Goal: Information Seeking & Learning: Find contact information

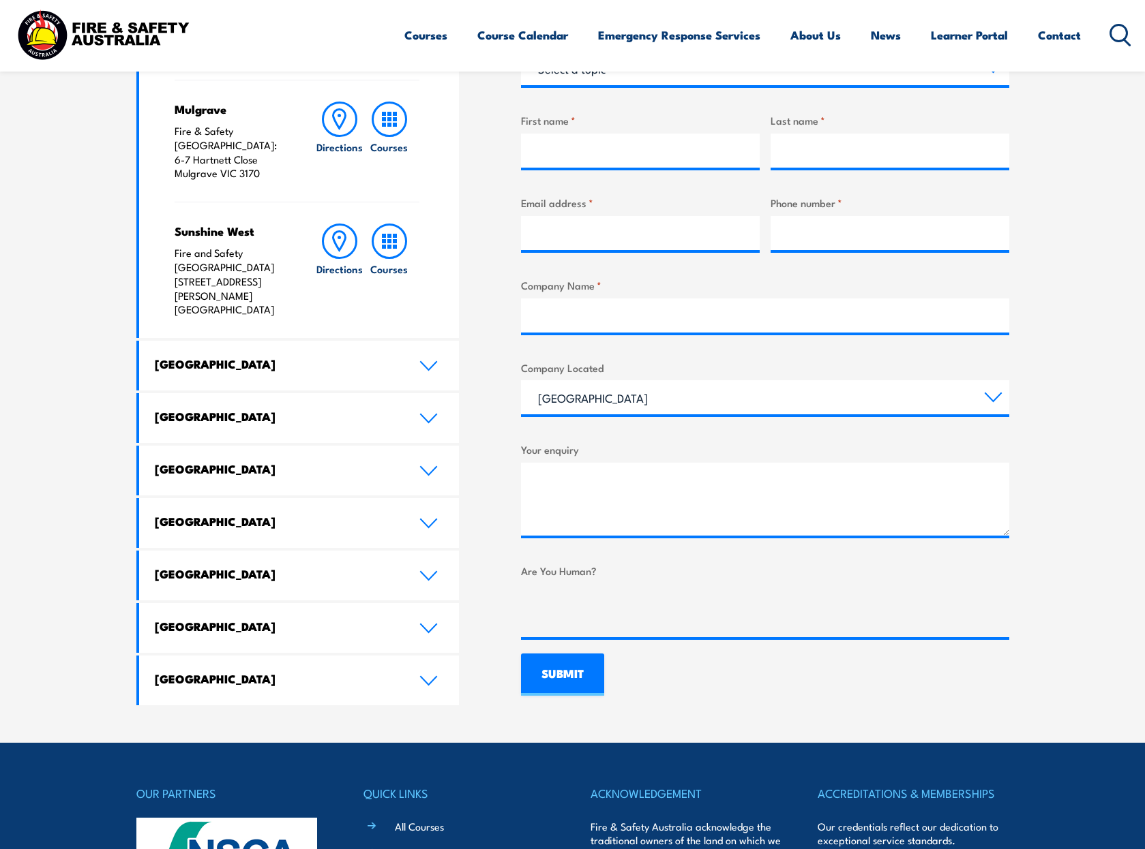
scroll to position [341, 0]
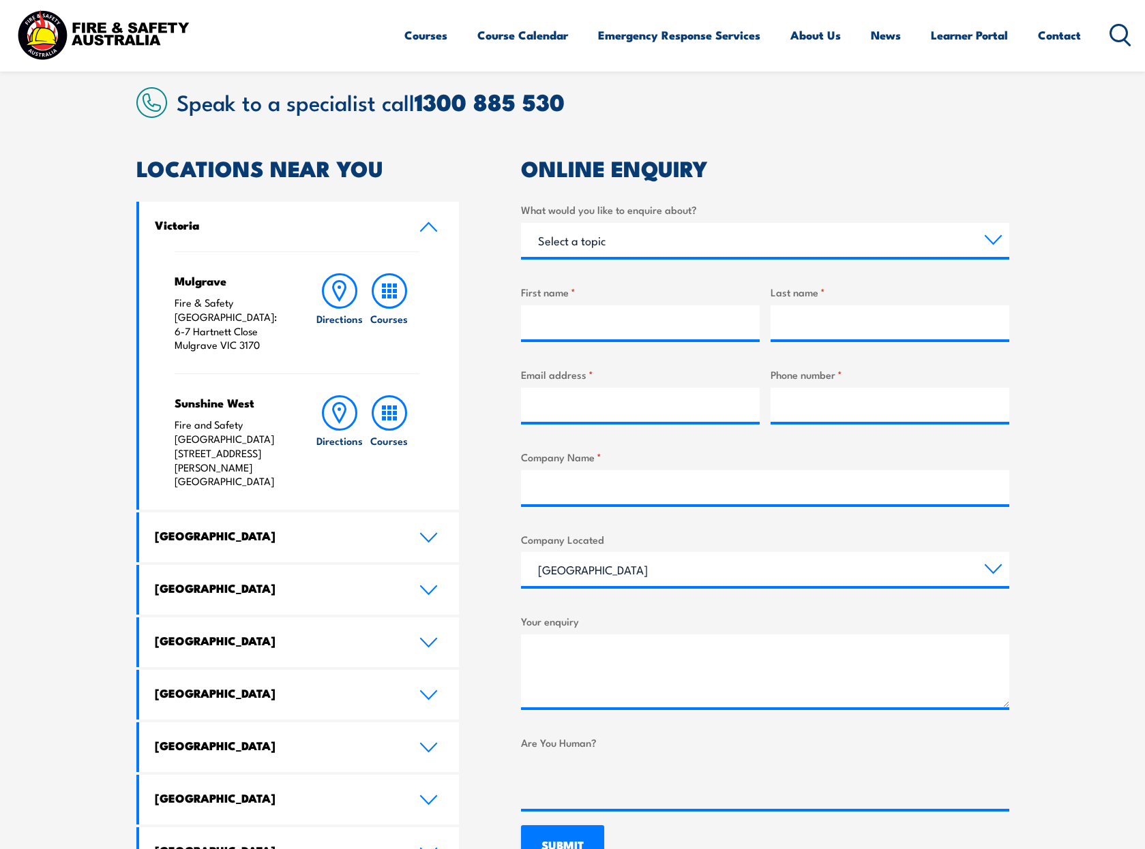
click at [239, 421] on p "Fire and Safety Australia [STREET_ADDRESS][PERSON_NAME]" at bounding box center [232, 453] width 114 height 71
drag, startPoint x: 268, startPoint y: 319, endPoint x: 173, endPoint y: 314, distance: 94.9
click at [173, 314] on div "Mulgrave Fire & Safety [GEOGRAPHIC_DATA]: [STREET_ADDRESS][PERSON_NAME] Directi…" at bounding box center [299, 381] width 320 height 258
copy p "6-7 Hartnett Close"
click at [246, 449] on div "Sunshine West Fire and Safety [GEOGRAPHIC_DATA] [STREET_ADDRESS][PERSON_NAME] D…" at bounding box center [297, 442] width 245 height 136
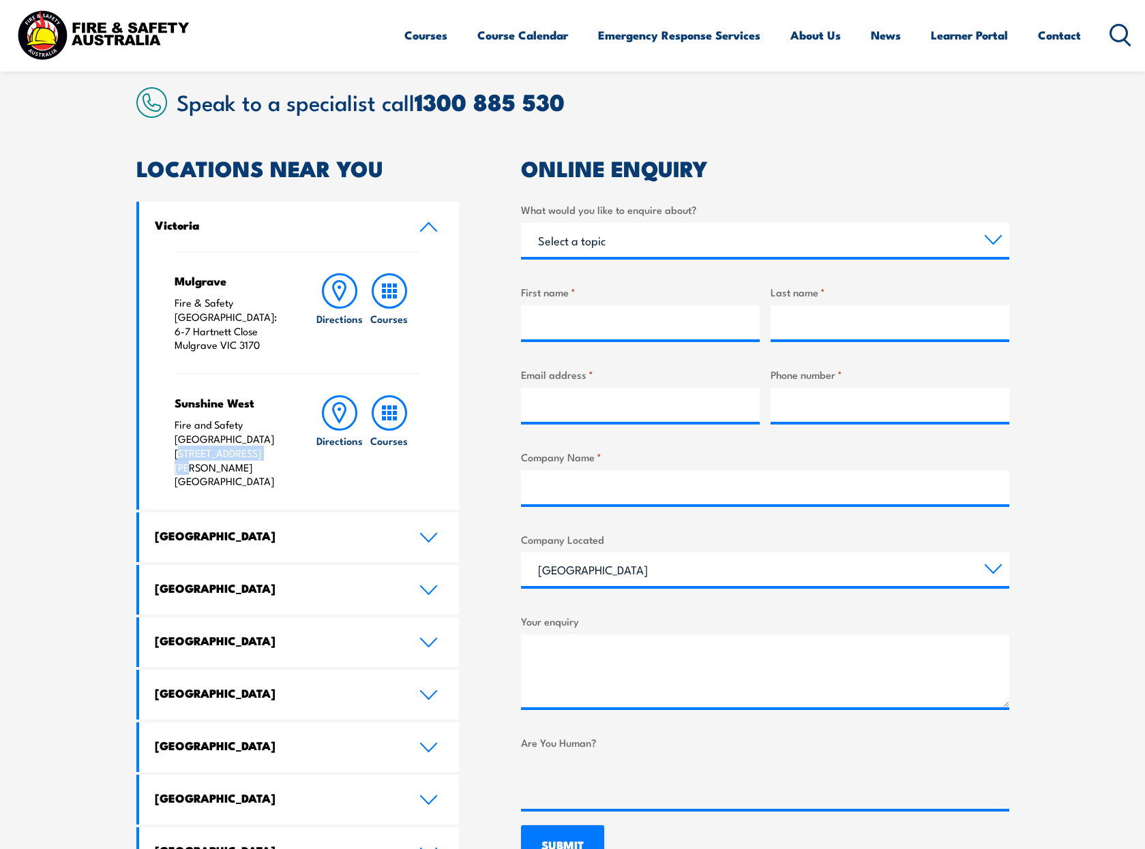
drag, startPoint x: 260, startPoint y: 429, endPoint x: 168, endPoint y: 425, distance: 92.8
click at [168, 425] on div "Mulgrave Fire & Safety [GEOGRAPHIC_DATA]: [STREET_ADDRESS][PERSON_NAME] Directi…" at bounding box center [299, 381] width 320 height 258
drag, startPoint x: 210, startPoint y: 418, endPoint x: 94, endPoint y: 382, distance: 121.4
click at [94, 382] on section "Speak to a specialist call [PHONE_NUMBER] LOCATIONS NEAR [GEOGRAPHIC_DATA] [GEO…" at bounding box center [572, 482] width 1145 height 865
click at [235, 423] on p "Fire and Safety Australia [STREET_ADDRESS][PERSON_NAME]" at bounding box center [232, 453] width 114 height 71
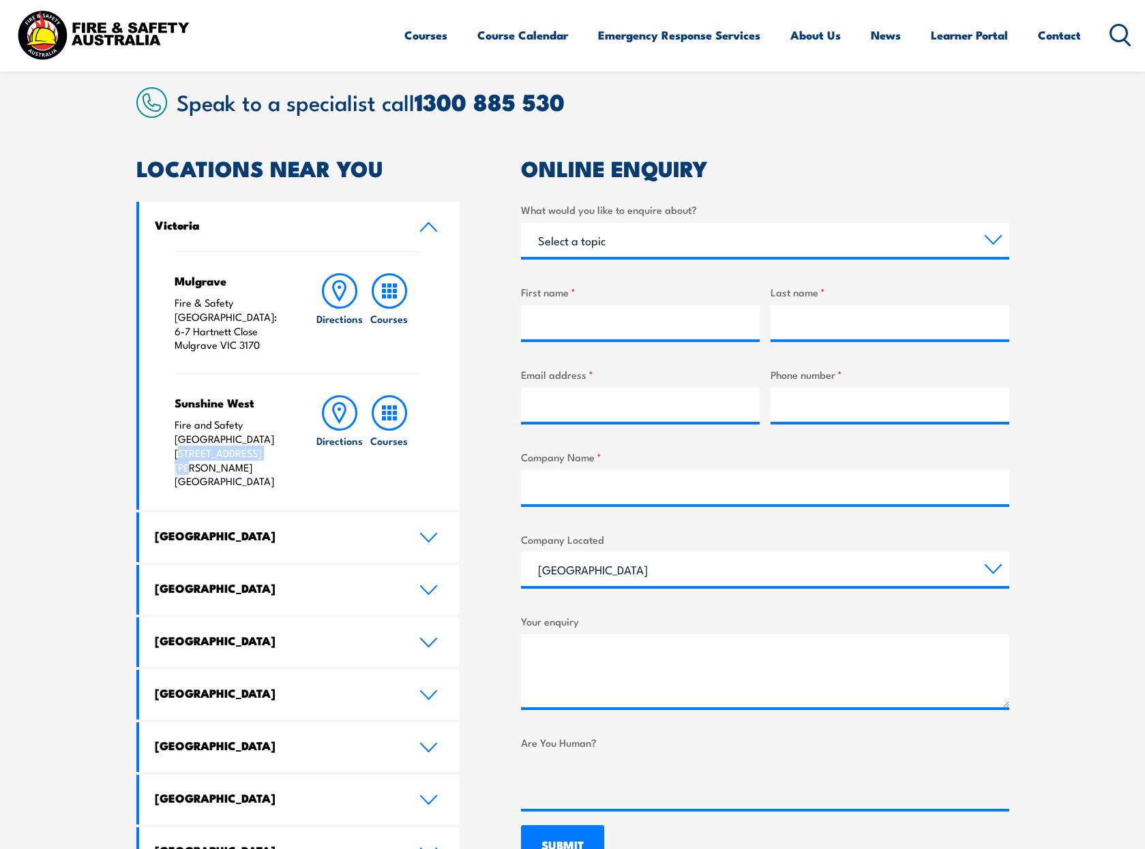
drag, startPoint x: 276, startPoint y: 429, endPoint x: 171, endPoint y: 425, distance: 105.1
click at [171, 425] on div "Mulgrave Fire & Safety [GEOGRAPHIC_DATA]: [STREET_ADDRESS][PERSON_NAME] Directi…" at bounding box center [299, 381] width 320 height 258
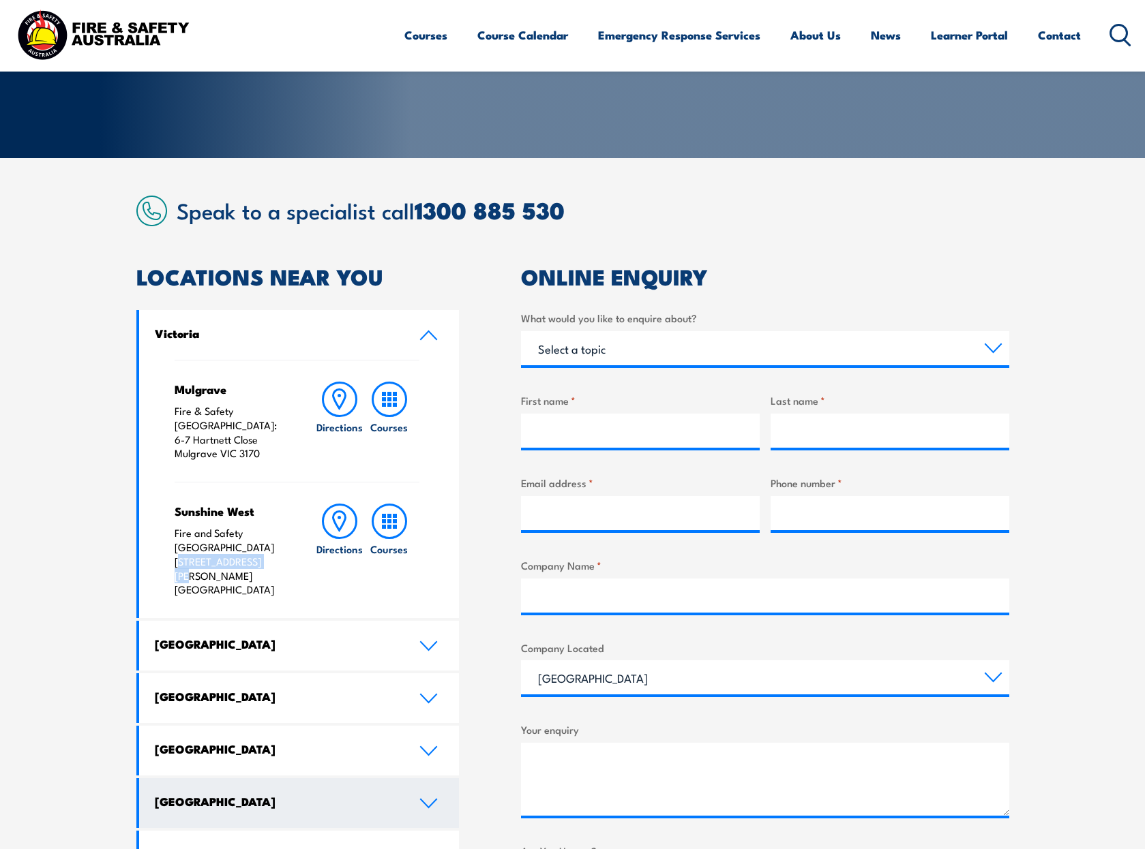
scroll to position [205, 0]
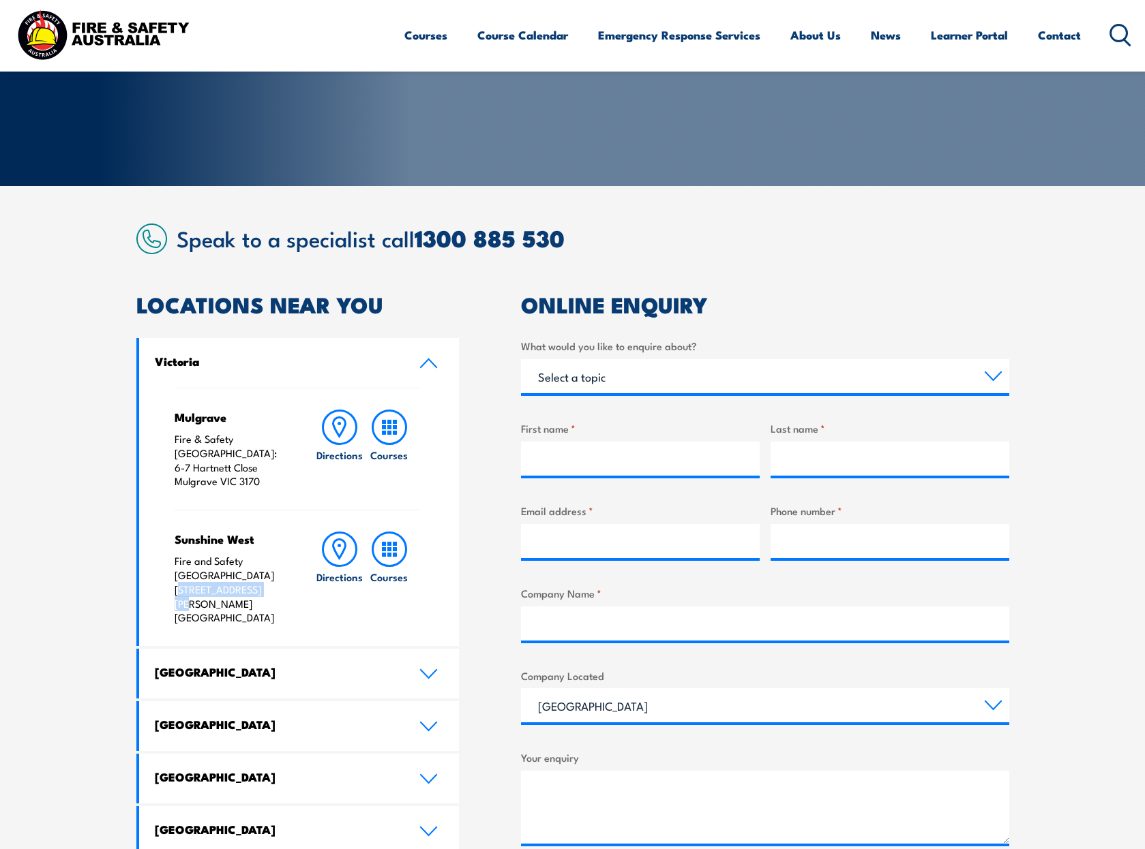
copy p "[STREET_ADDRESS][PERSON_NAME]"
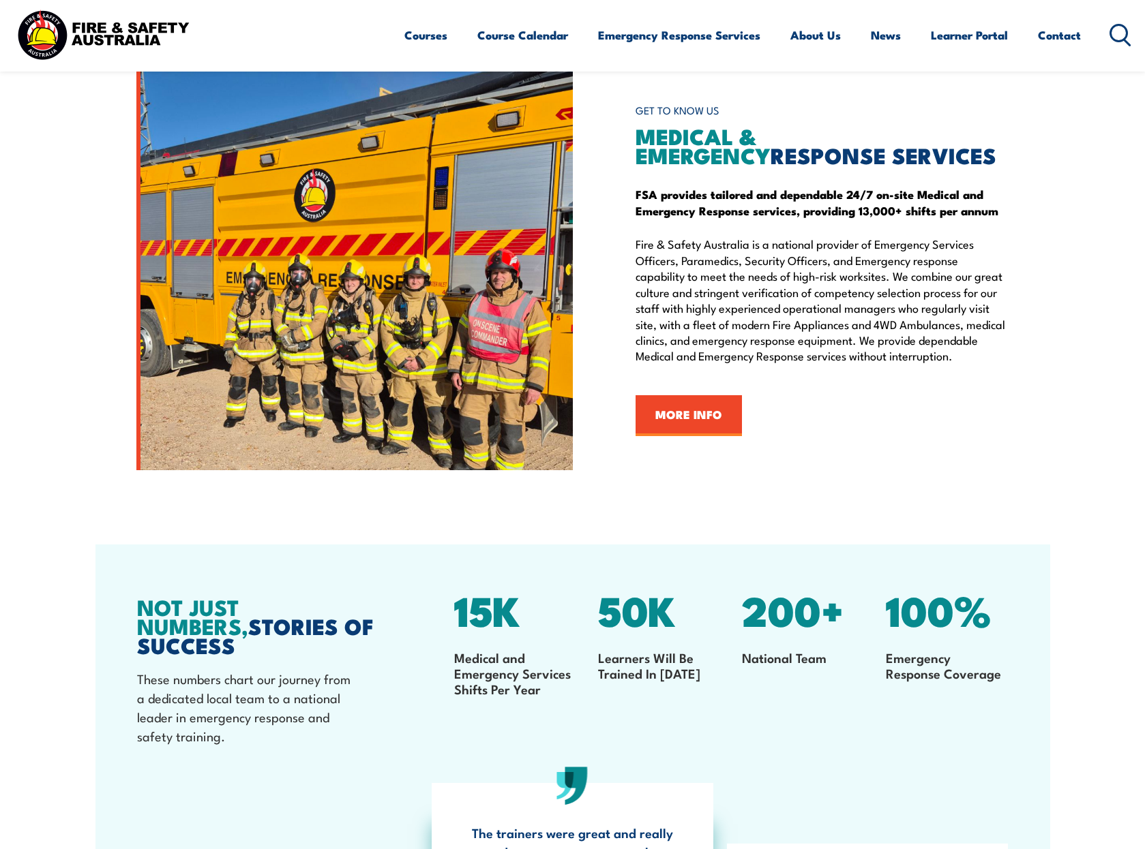
scroll to position [1977, 0]
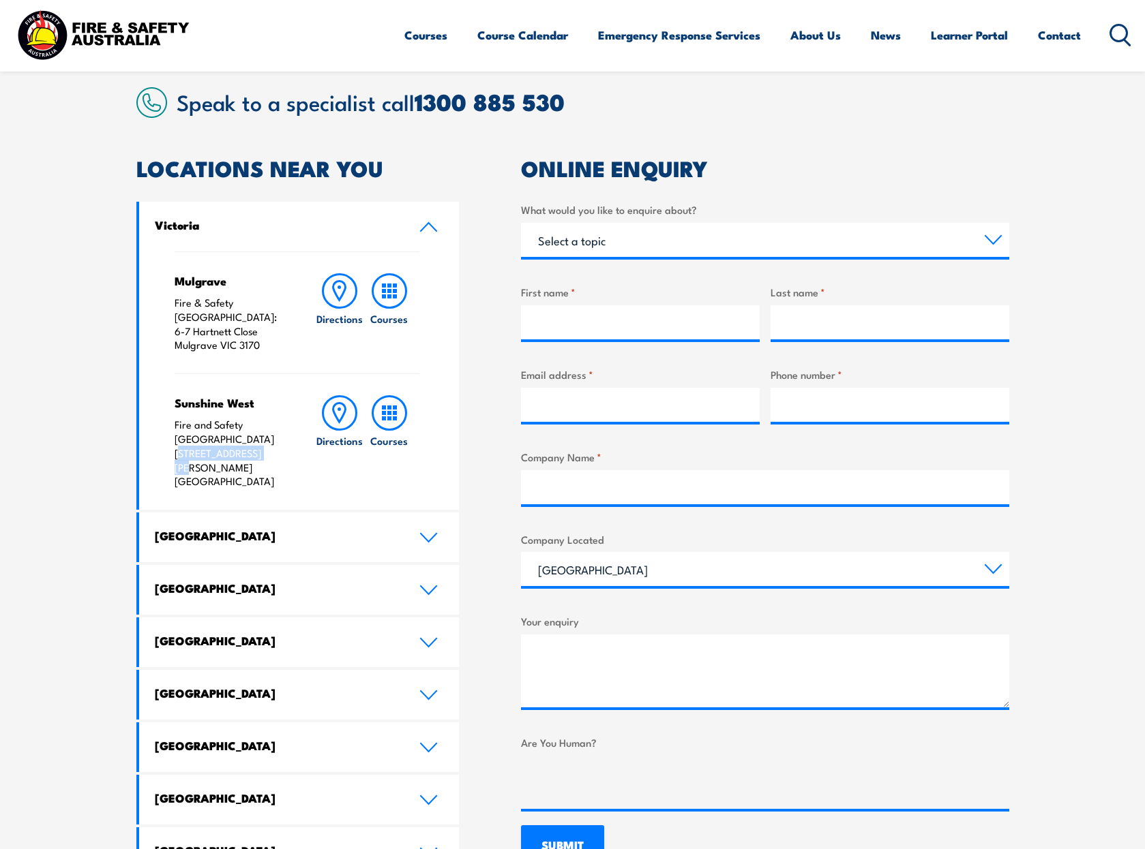
drag, startPoint x: 247, startPoint y: 424, endPoint x: 170, endPoint y: 425, distance: 77.7
click at [170, 425] on div "Mulgrave Fire & Safety [GEOGRAPHIC_DATA]: [STREET_ADDRESS][PERSON_NAME] Directi…" at bounding box center [299, 381] width 320 height 258
copy p "[STREET_ADDRESS][PERSON_NAME]"
click at [297, 456] on div "Sunshine West Fire and Safety [GEOGRAPHIC_DATA] [STREET_ADDRESS][PERSON_NAME] D…" at bounding box center [297, 442] width 245 height 136
drag, startPoint x: 552, startPoint y: 103, endPoint x: 478, endPoint y: 104, distance: 74.3
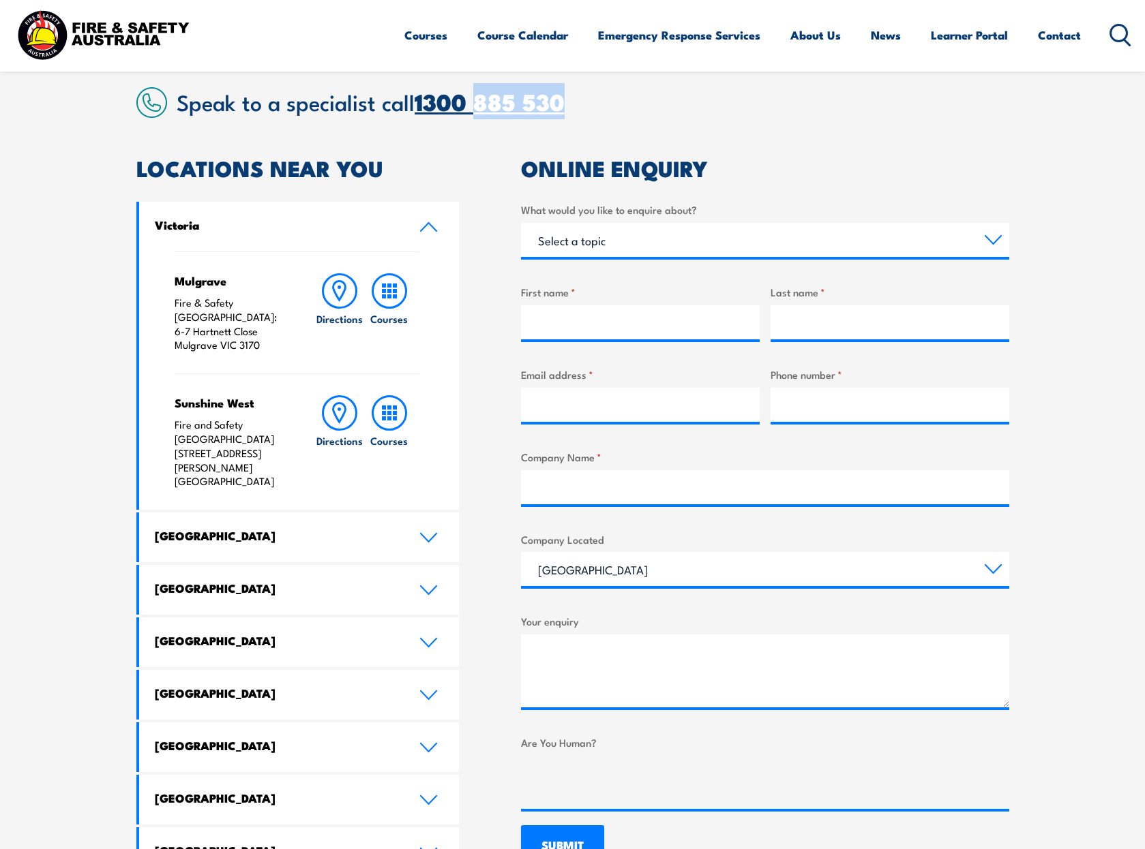
click at [478, 104] on h2 "Speak to a specialist call 1300 885 530" at bounding box center [593, 101] width 832 height 25
copy link "885 530"
